Goal: Task Accomplishment & Management: Manage account settings

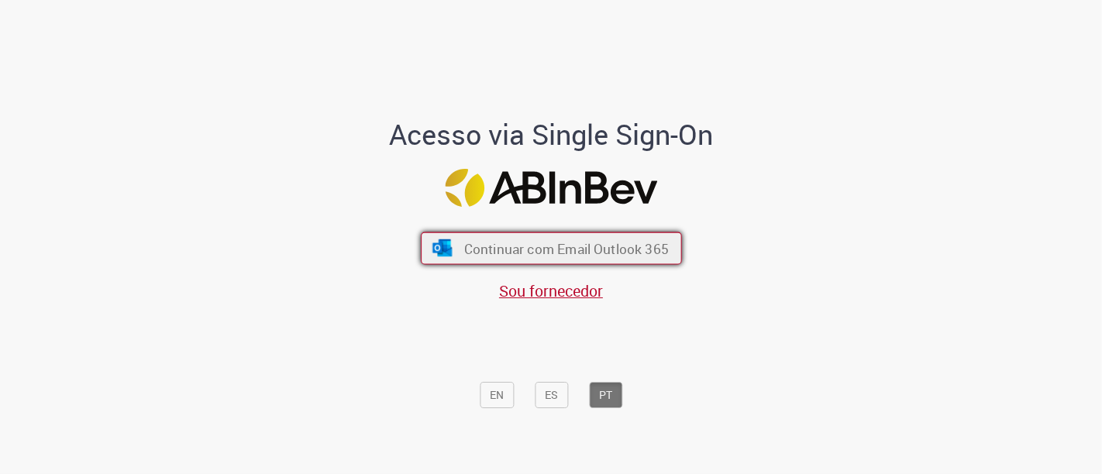
click at [589, 249] on span "Continuar com Email Outlook 365" at bounding box center [566, 249] width 205 height 18
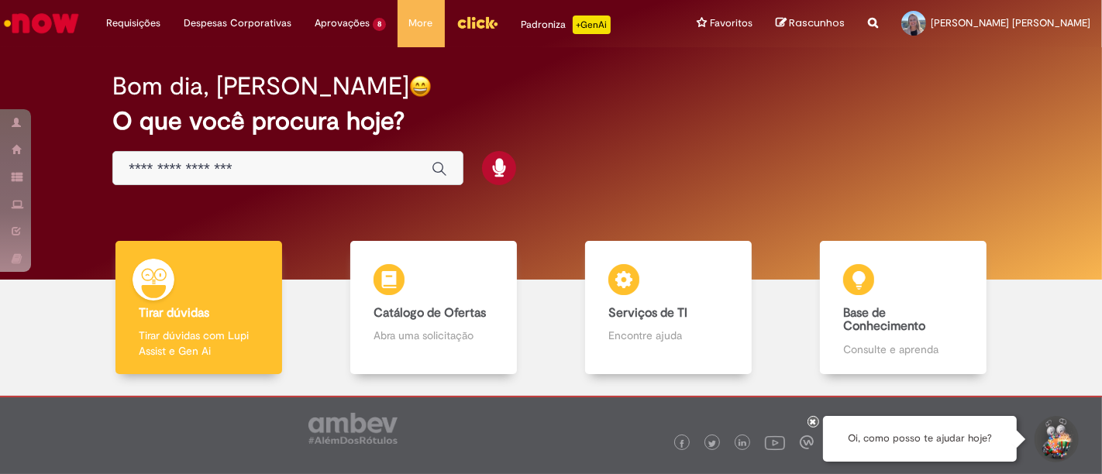
click at [816, 422] on icon at bounding box center [814, 422] width 6 height 8
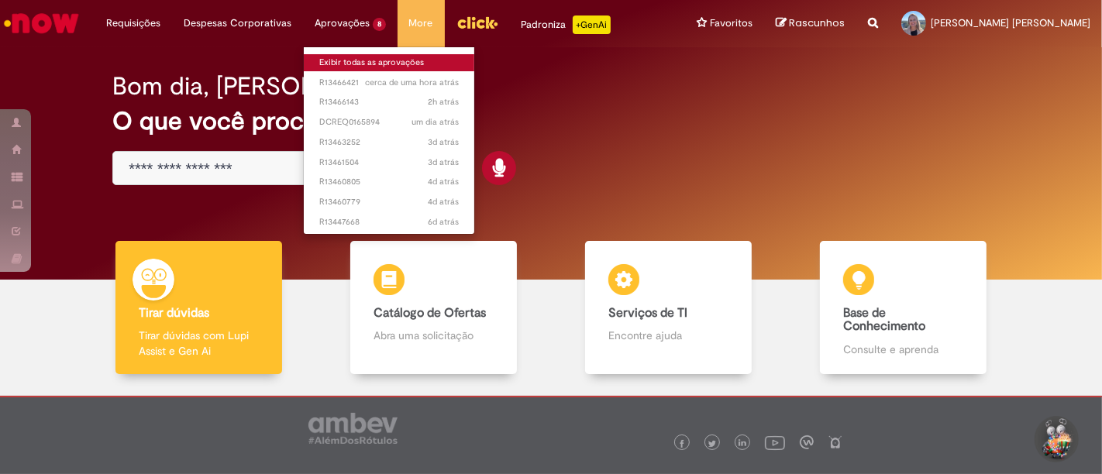
click at [363, 54] on link "Exibir todas as aprovações" at bounding box center [389, 62] width 171 height 17
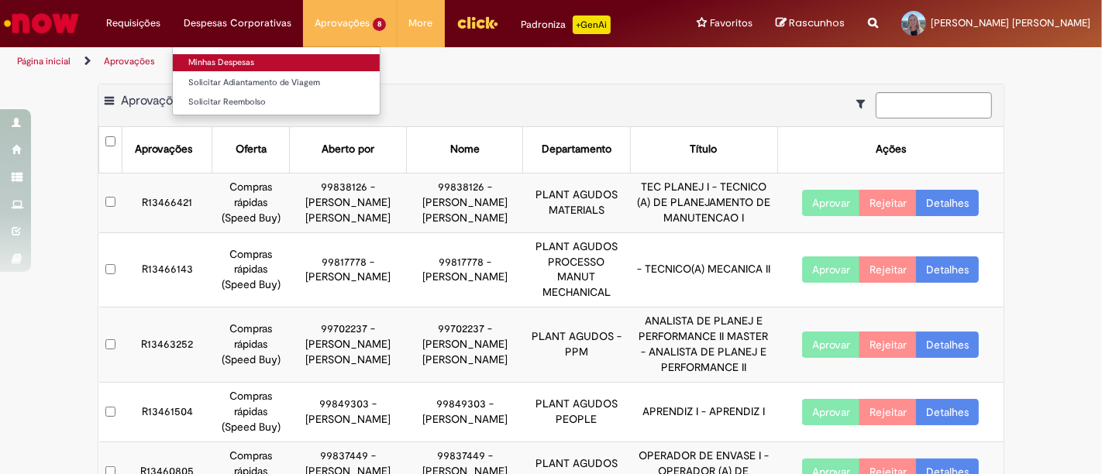
click at [261, 60] on link "Minhas Despesas" at bounding box center [276, 62] width 207 height 17
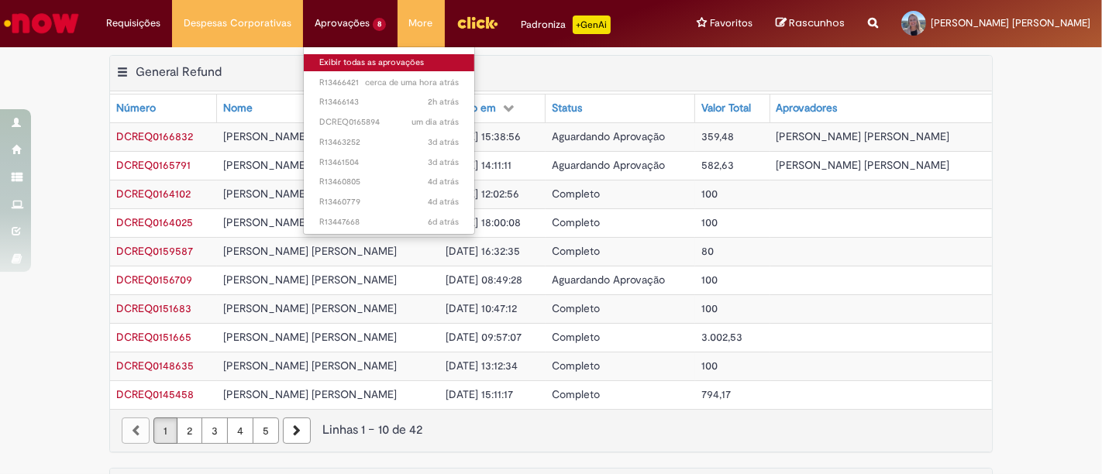
click at [350, 56] on link "Exibir todas as aprovações" at bounding box center [389, 62] width 171 height 17
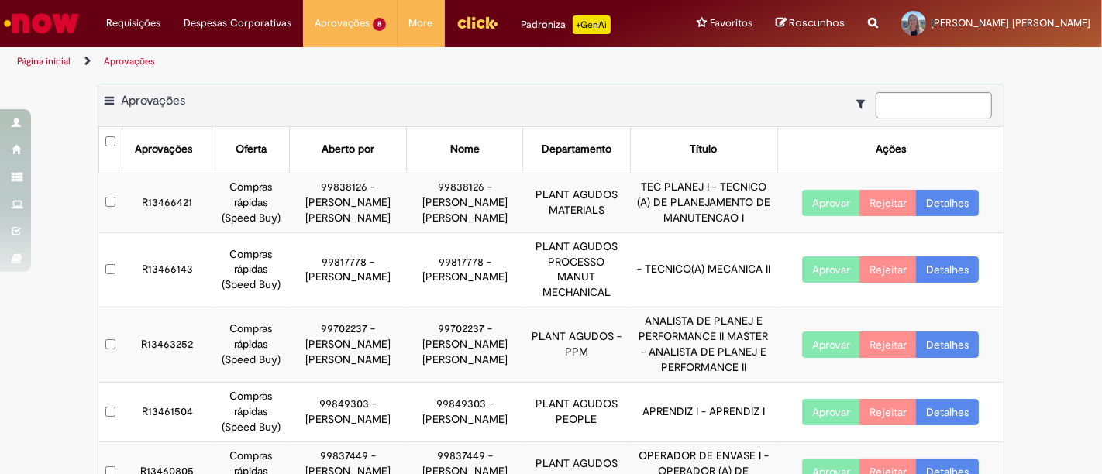
scroll to position [247, 0]
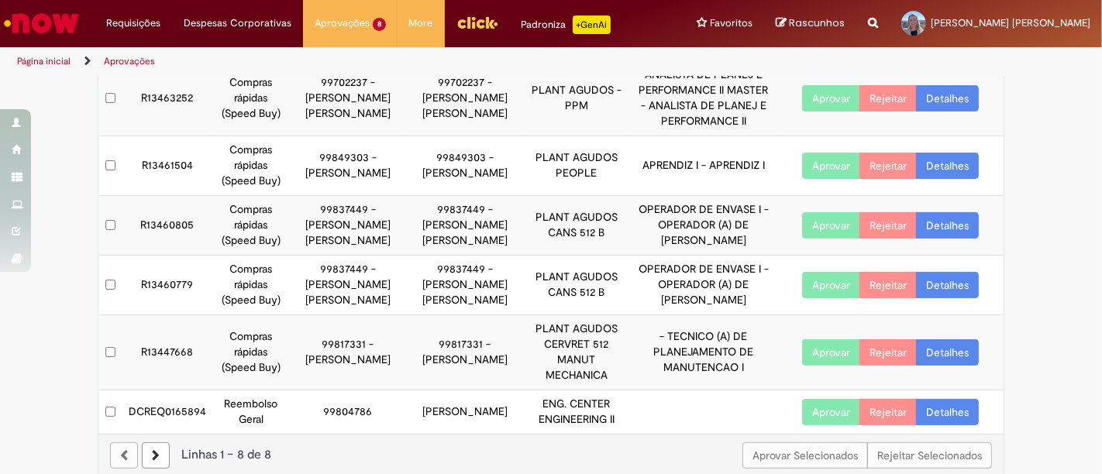
click at [824, 400] on button "Aprovar" at bounding box center [831, 412] width 58 height 26
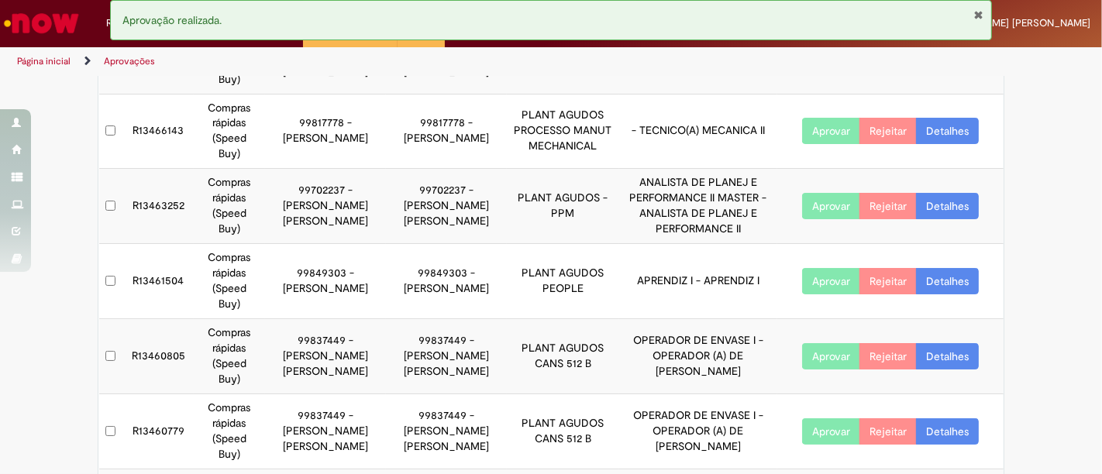
scroll to position [187, 0]
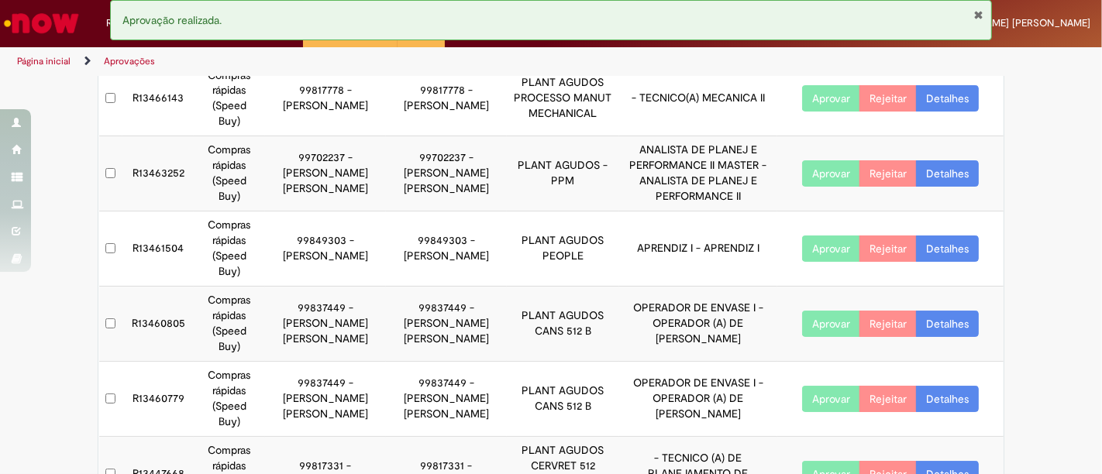
click at [185, 21] on span "Aprovação realizada." at bounding box center [171, 20] width 99 height 14
